Goal: Task Accomplishment & Management: Manage account settings

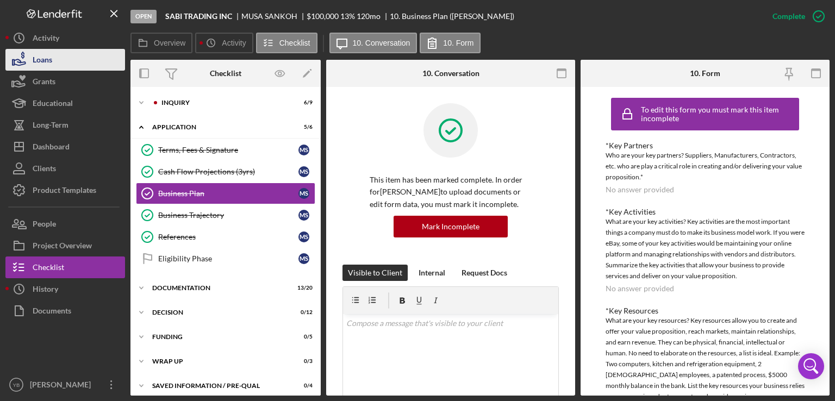
click at [47, 66] on div "Loans" at bounding box center [43, 61] width 20 height 24
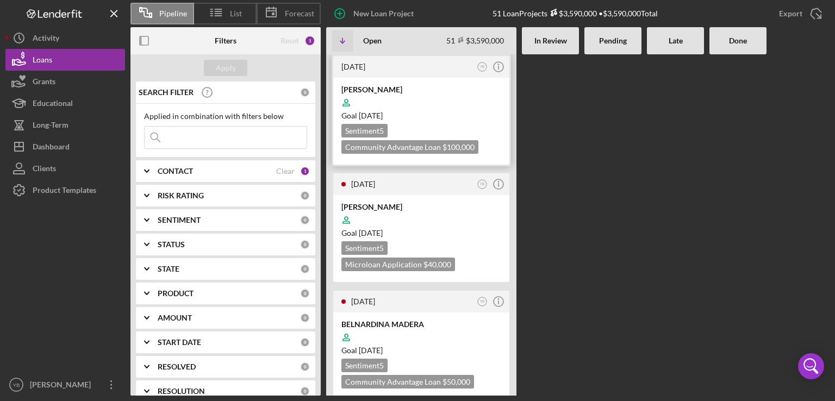
click at [442, 97] on div at bounding box center [421, 102] width 160 height 21
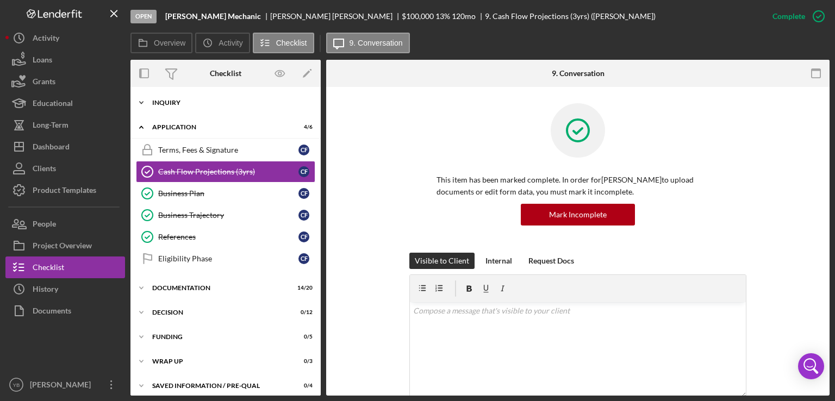
click at [176, 105] on div "Inquiry" at bounding box center [229, 102] width 155 height 7
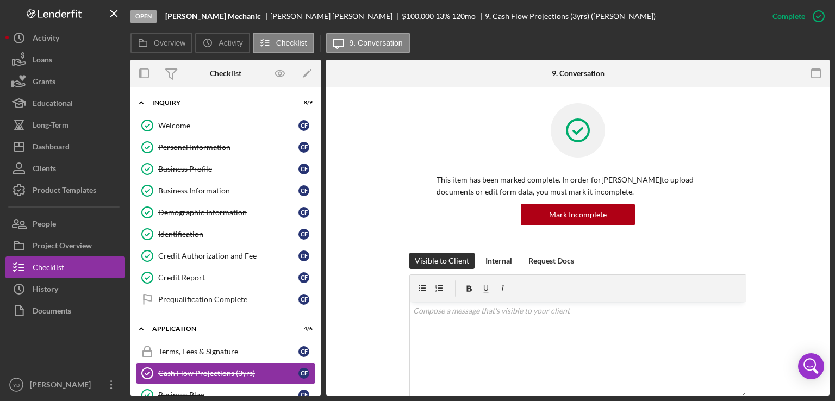
click at [794, 207] on div "This item has been marked complete. In order for [PERSON_NAME] to upload docume…" at bounding box center [577, 177] width 471 height 149
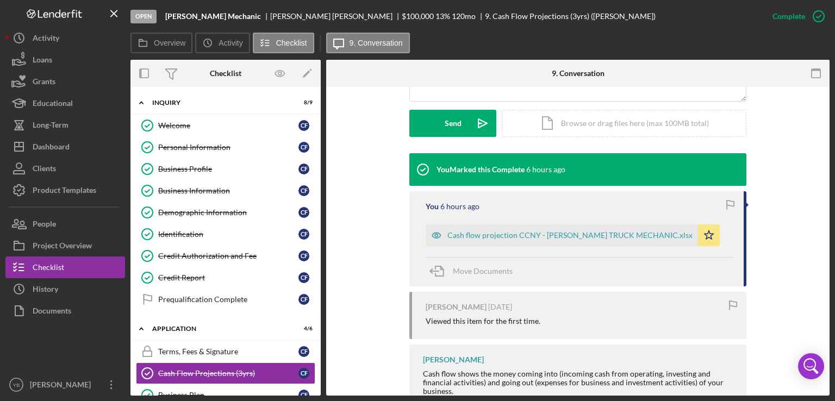
scroll to position [304, 0]
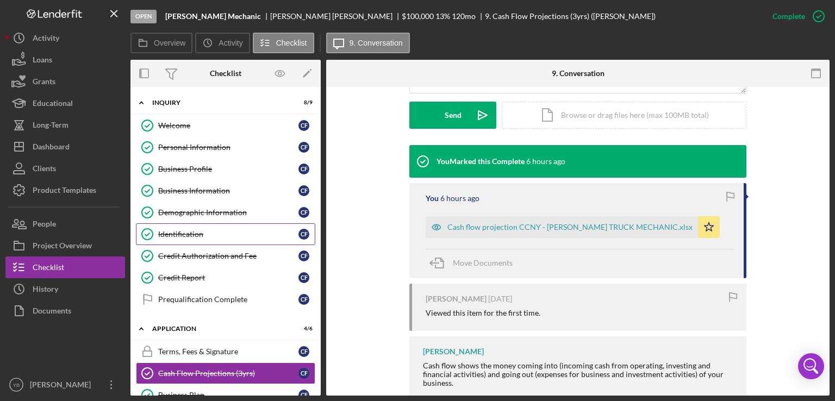
click at [180, 234] on div "Identification" at bounding box center [228, 234] width 140 height 9
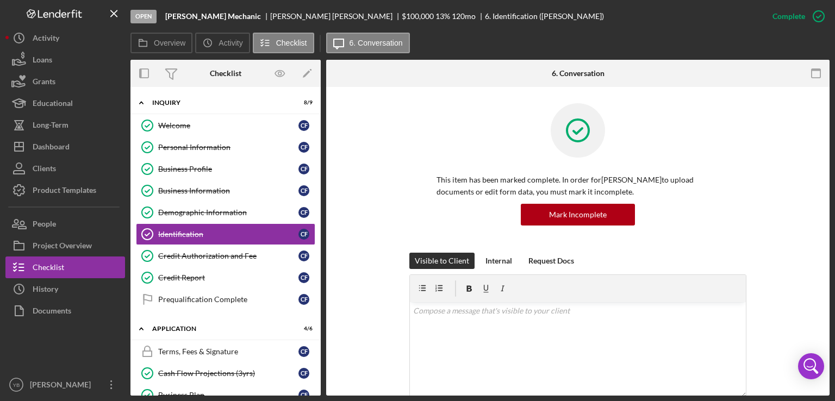
click at [798, 207] on div "This item has been marked complete. In order for [PERSON_NAME] to upload docume…" at bounding box center [577, 177] width 471 height 149
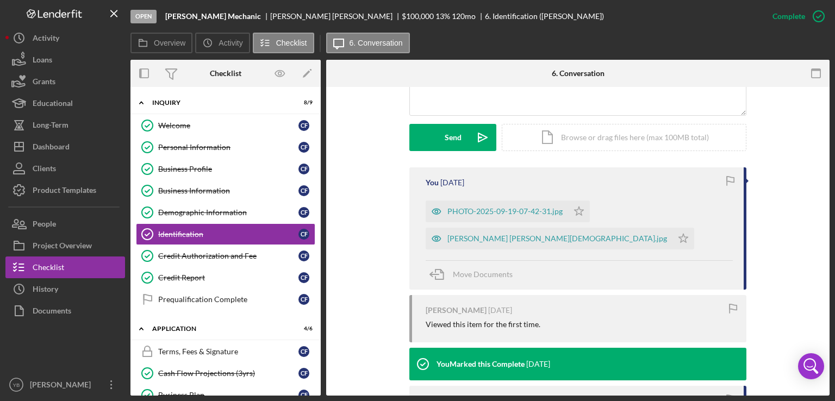
scroll to position [283, 0]
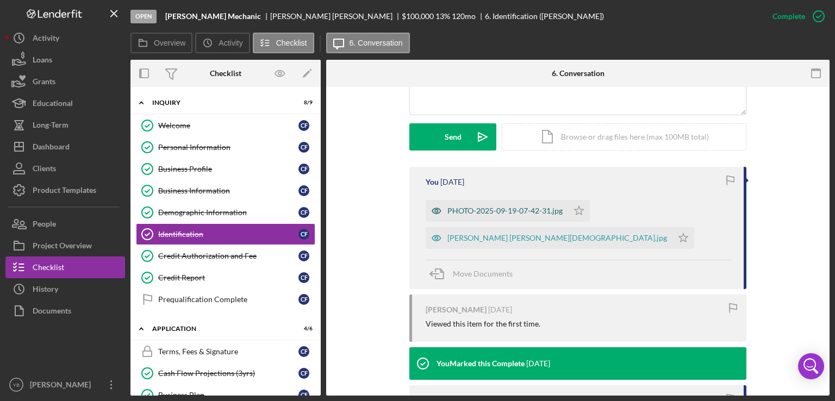
click at [521, 211] on div "PHOTO-2025-09-19-07-42-31.jpg" at bounding box center [504, 211] width 115 height 9
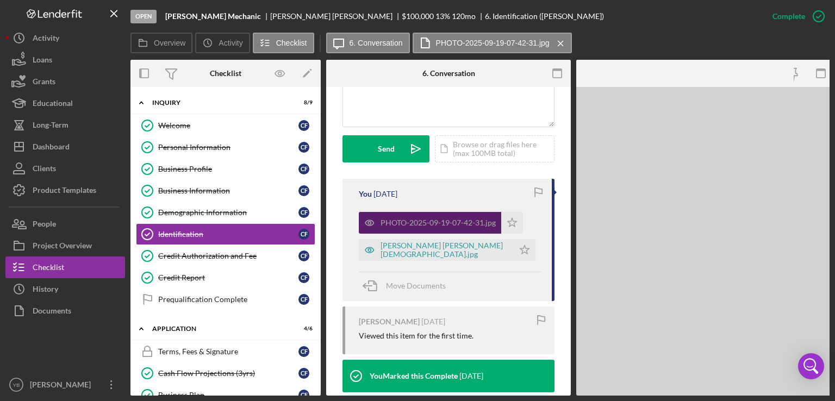
scroll to position [307, 0]
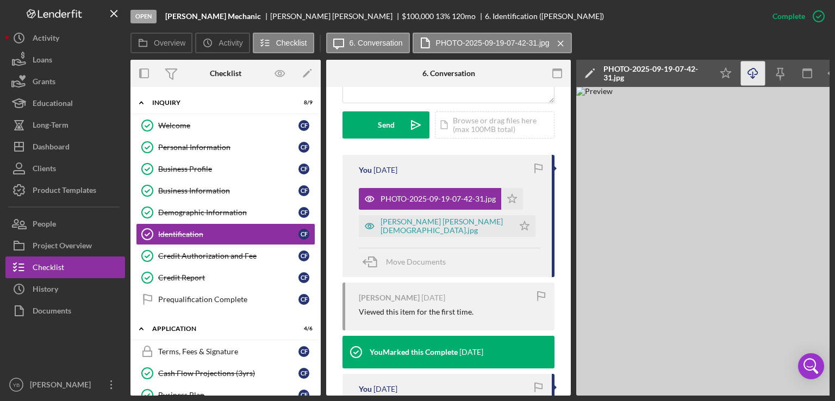
click at [755, 75] on icon "Icon/Download" at bounding box center [753, 73] width 24 height 24
click at [437, 234] on div "[PERSON_NAME] [PERSON_NAME][DEMOGRAPHIC_DATA].jpg" at bounding box center [444, 225] width 128 height 17
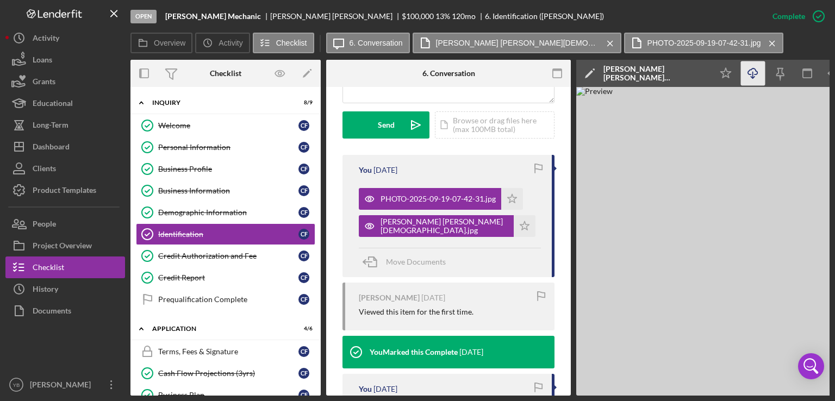
click at [753, 74] on line "button" at bounding box center [753, 75] width 0 height 6
click at [52, 67] on div "Loans" at bounding box center [43, 61] width 20 height 24
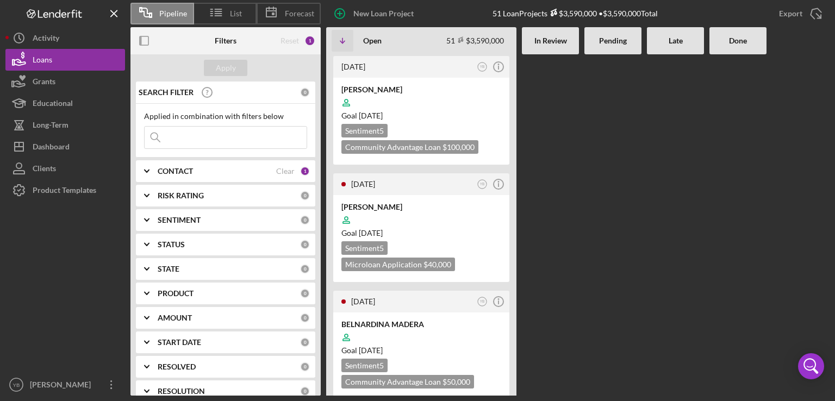
click at [579, 208] on div "[DATE] YB Icon/Info [PERSON_NAME] Goal [DATE] Sentiment 5 Community Advantage L…" at bounding box center [577, 224] width 503 height 341
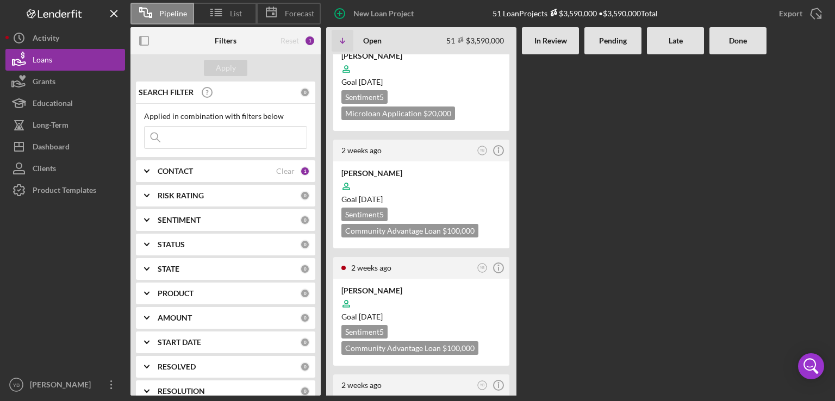
scroll to position [544, 0]
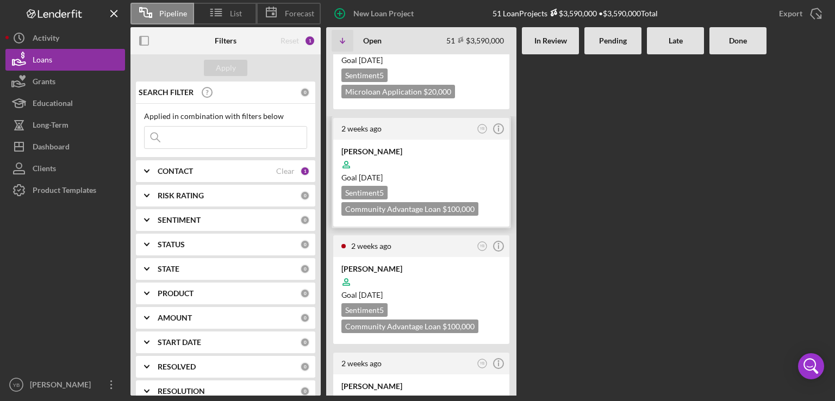
click at [457, 154] on div at bounding box center [421, 164] width 160 height 21
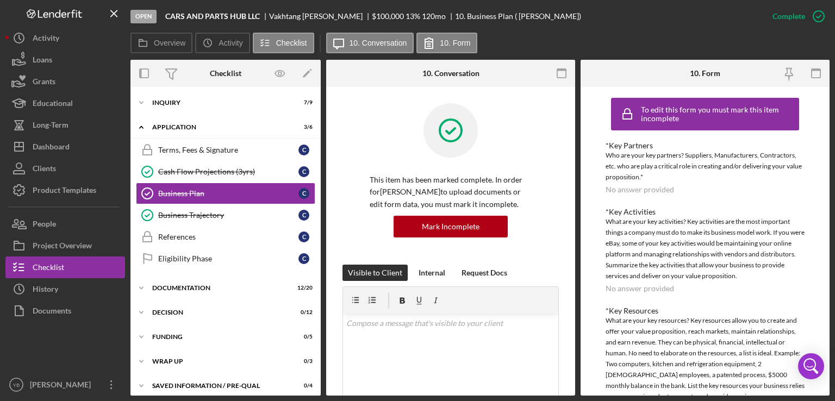
scroll to position [5, 0]
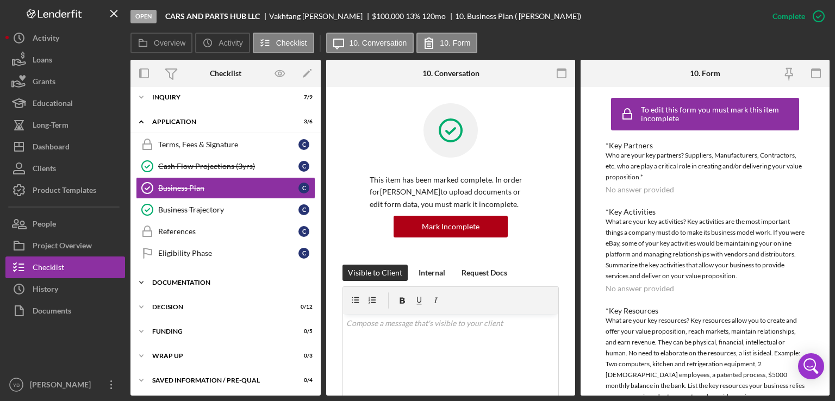
click at [168, 279] on div "Documentation" at bounding box center [229, 282] width 155 height 7
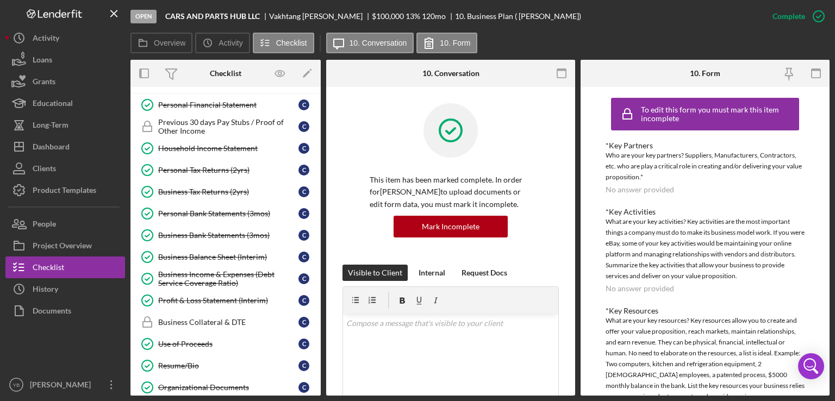
scroll to position [203, 0]
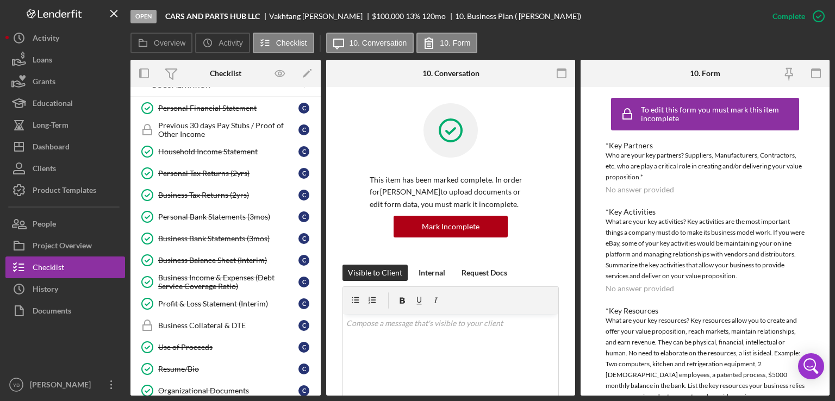
drag, startPoint x: 321, startPoint y: 245, endPoint x: 321, endPoint y: 216, distance: 28.8
click at [321, 216] on div "Overview Internal Workflow Stage Open Icon/Dropdown Arrow Archive (can unarchiv…" at bounding box center [479, 228] width 699 height 336
click at [321, 220] on div "Overview Internal Workflow Stage Open Icon/Dropdown Arrow Archive (can unarchiv…" at bounding box center [479, 228] width 699 height 336
drag, startPoint x: 322, startPoint y: 288, endPoint x: 318, endPoint y: 295, distance: 8.0
click at [318, 295] on div "Overview Internal Workflow Stage Open Icon/Dropdown Arrow Archive (can unarchiv…" at bounding box center [479, 228] width 699 height 336
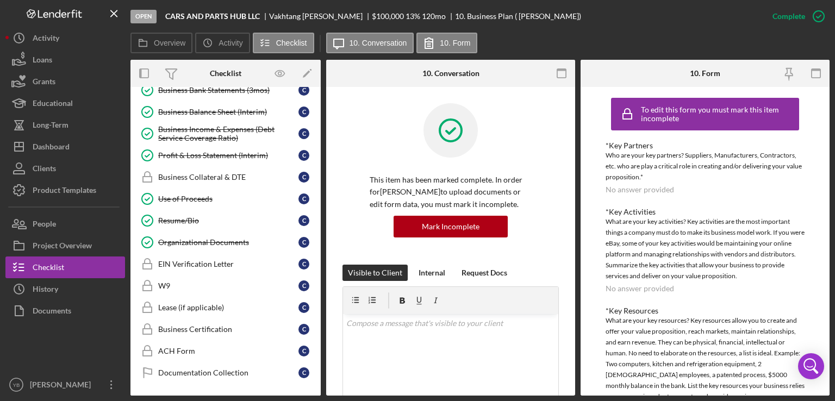
scroll to position [348, 0]
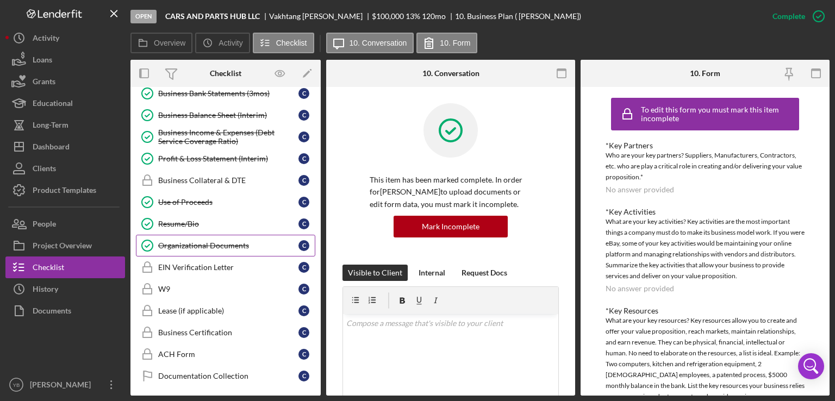
click at [200, 241] on div "Organizational Documents" at bounding box center [228, 245] width 140 height 9
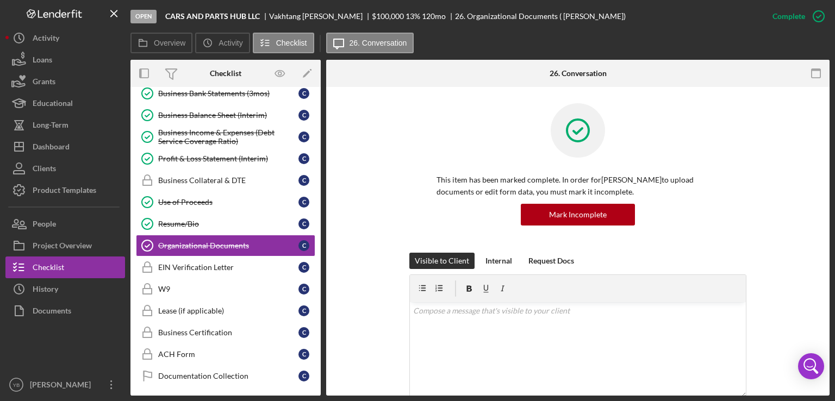
click at [807, 154] on div "This item has been marked complete. In order for [PERSON_NAME] to upload docume…" at bounding box center [577, 177] width 471 height 149
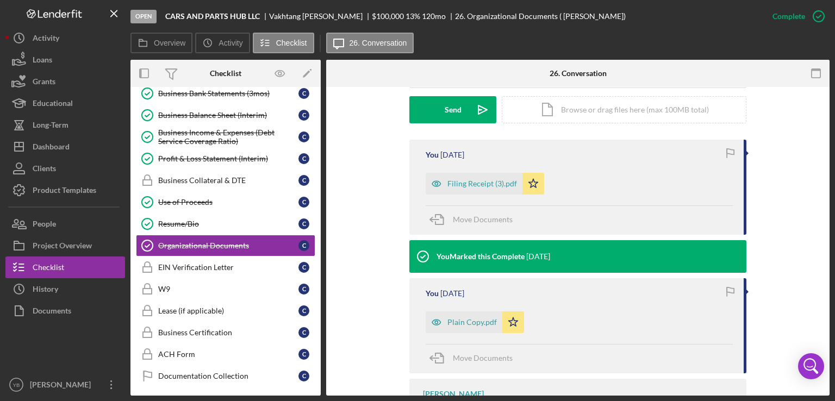
scroll to position [304, 0]
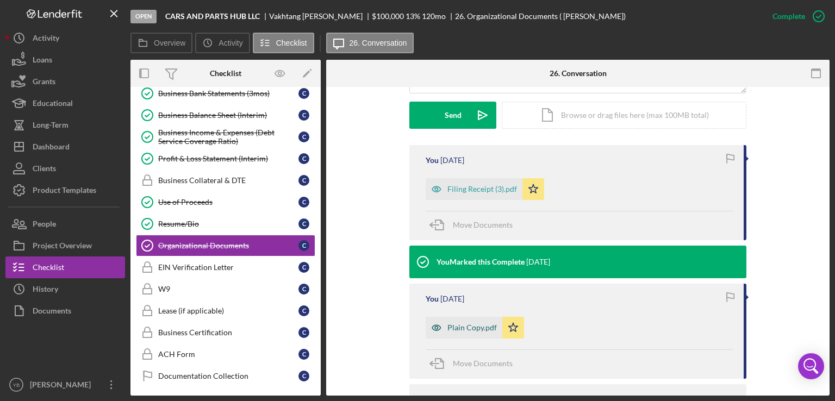
click at [473, 324] on div "Plain Copy.pdf" at bounding box center [471, 327] width 49 height 9
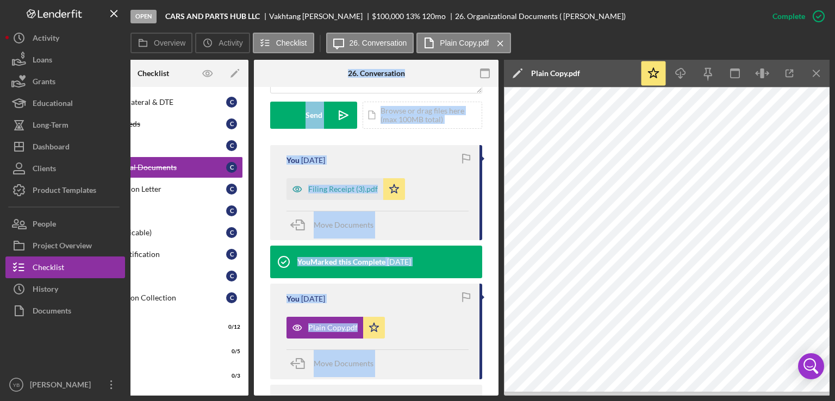
scroll to position [445, 0]
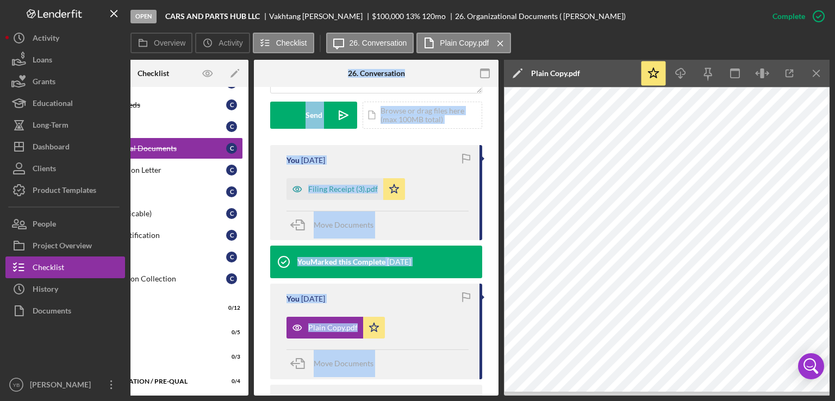
drag, startPoint x: 263, startPoint y: 391, endPoint x: 207, endPoint y: 394, distance: 56.0
click at [207, 394] on div "Overview Internal Workflow Stage Open Icon/Dropdown Arrow Archive (can unarchiv…" at bounding box center [479, 228] width 699 height 336
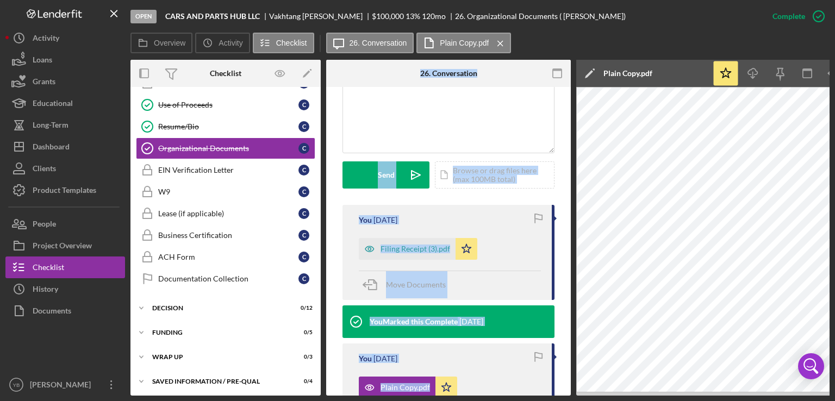
scroll to position [259, 0]
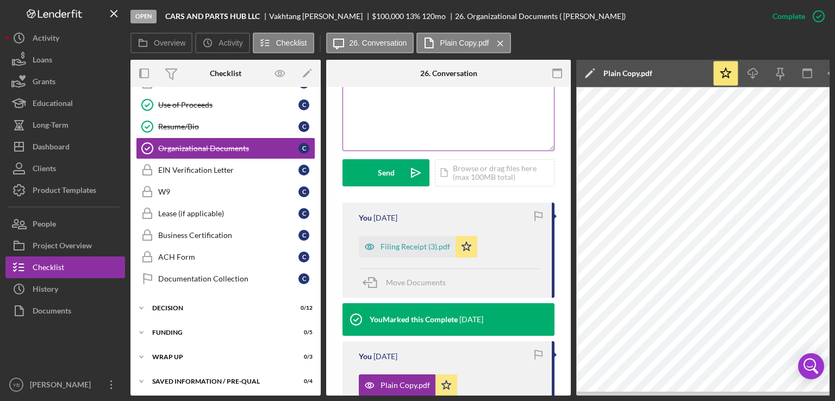
click at [410, 121] on div "v Color teal Color pink Remove color Add row above Add row below Add column bef…" at bounding box center [448, 102] width 211 height 95
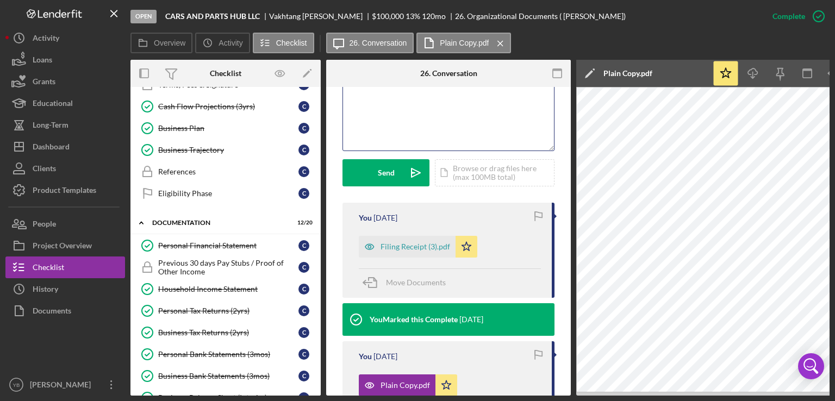
scroll to position [62, 0]
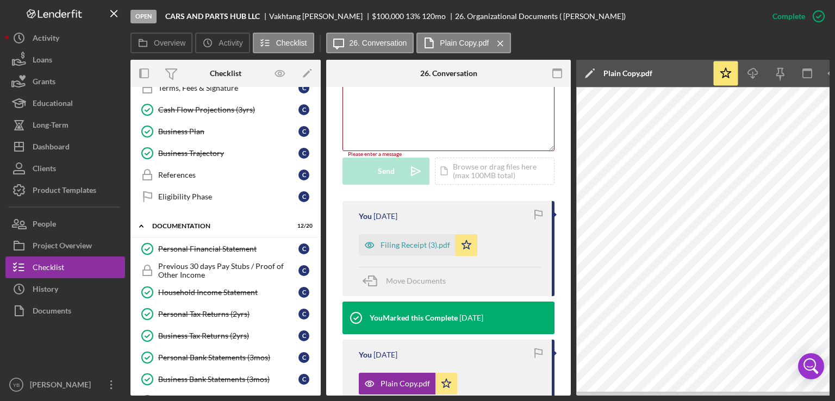
click at [322, 155] on div "Overview Internal Workflow Stage Open Icon/Dropdown Arrow Archive (can unarchiv…" at bounding box center [479, 228] width 699 height 336
click at [45, 64] on div "Loans" at bounding box center [43, 61] width 20 height 24
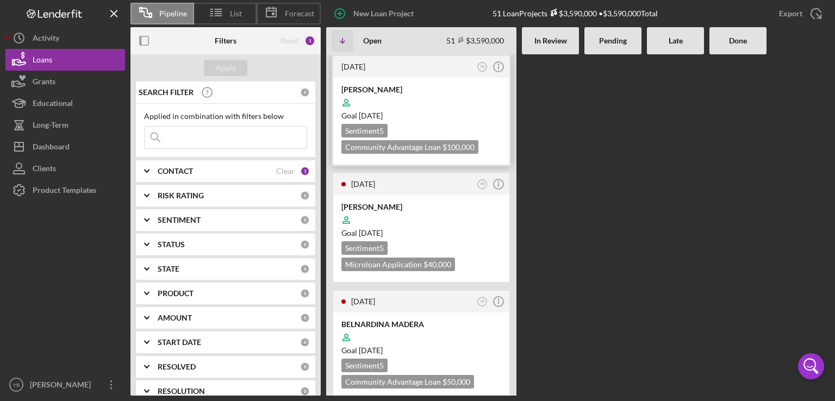
click at [429, 100] on div at bounding box center [421, 102] width 160 height 21
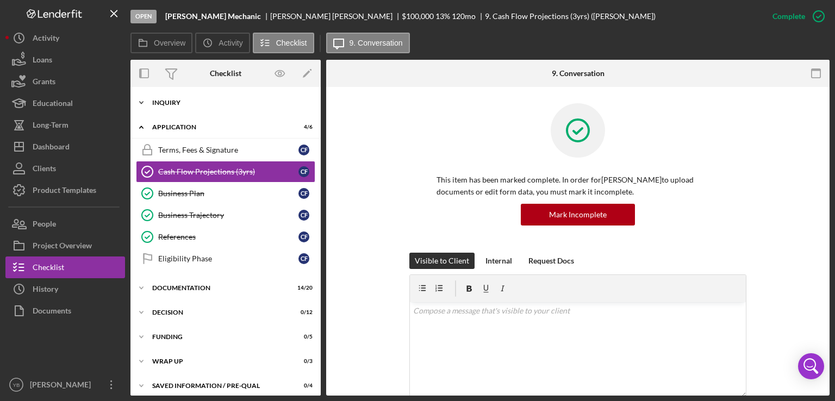
click at [179, 98] on div "Icon/Expander Inquiry 8 / 9" at bounding box center [225, 103] width 190 height 22
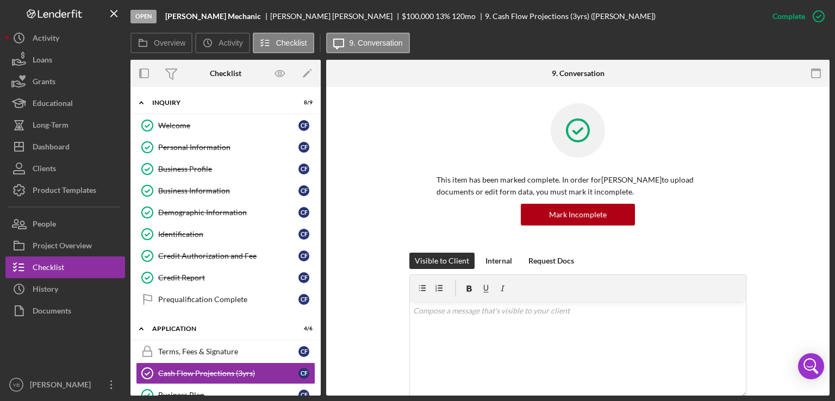
drag, startPoint x: 321, startPoint y: 182, endPoint x: 320, endPoint y: 217, distance: 35.9
click at [320, 217] on div "Overview Internal Workflow Stage Open Icon/Dropdown Arrow Archive (can unarchiv…" at bounding box center [479, 228] width 699 height 336
click at [174, 97] on div "Icon/Expander Inquiry 8 / 9" at bounding box center [225, 103] width 190 height 22
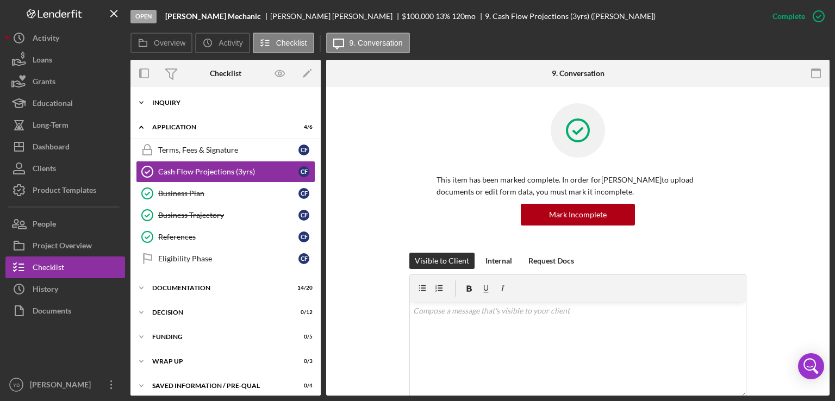
click at [174, 97] on div "Icon/Expander Inquiry 8 / 9" at bounding box center [225, 103] width 190 height 22
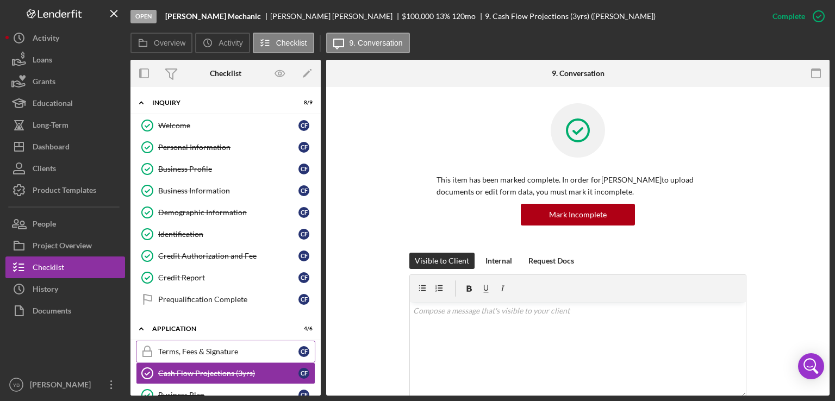
click at [197, 348] on div "Terms, Fees & Signature" at bounding box center [228, 351] width 140 height 9
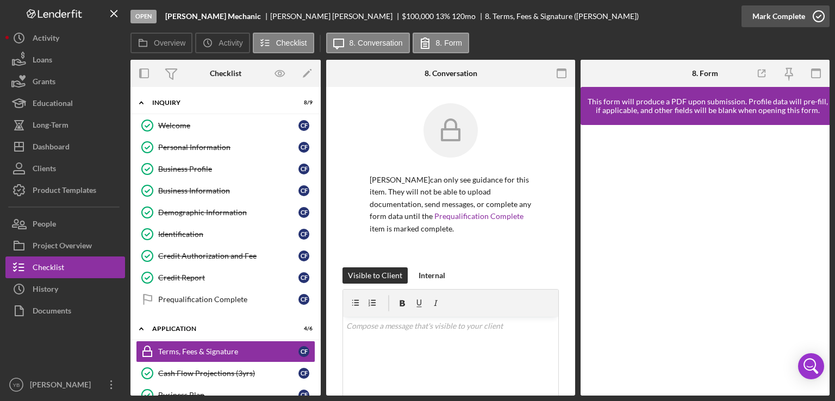
click at [789, 16] on div "Mark Complete" at bounding box center [778, 16] width 53 height 22
